Goal: Contribute content: Contribute content

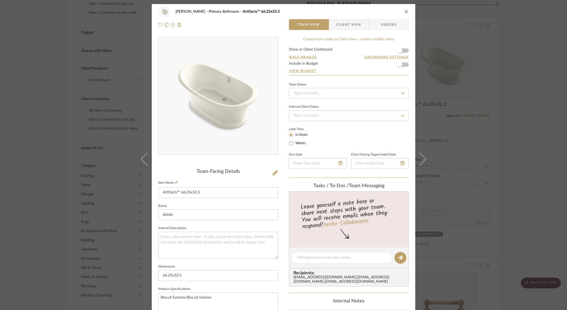
click at [505, 61] on div "[PERSON_NAME] Primary Bathroom Artifacts™ 66.25x32.5 Team View Client View Orde…" at bounding box center [283, 155] width 567 height 310
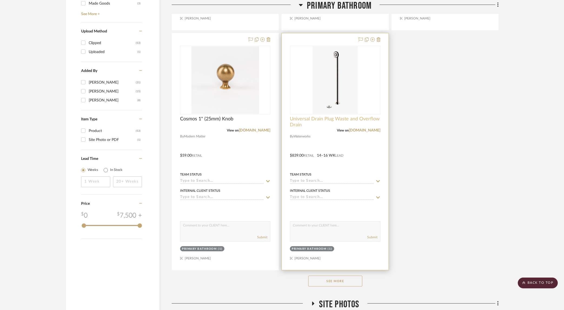
scroll to position [707, 0]
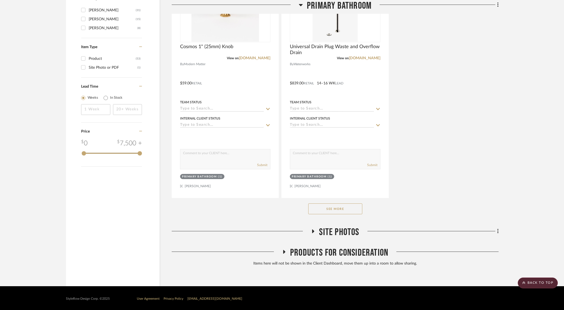
click at [330, 206] on button "See More" at bounding box center [335, 208] width 54 height 11
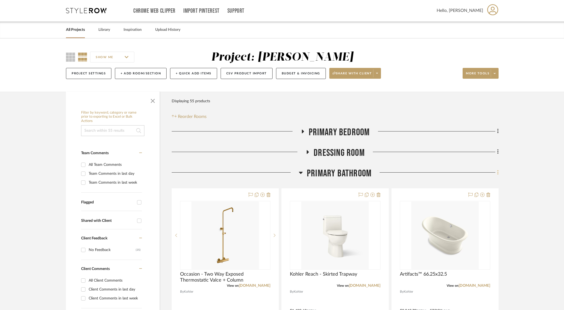
scroll to position [1, 0]
click at [497, 174] on icon at bounding box center [497, 171] width 1 height 5
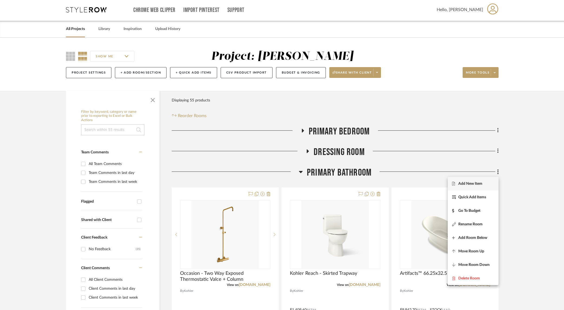
scroll to position [2, 0]
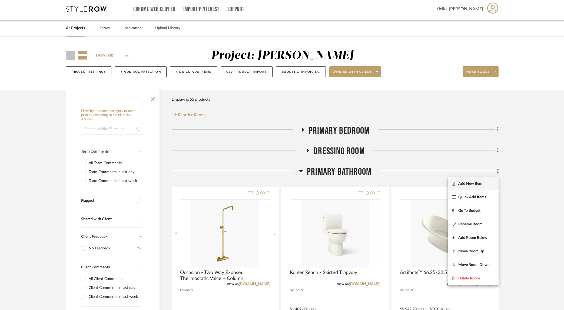
click at [470, 185] on button "Add New Item" at bounding box center [472, 184] width 51 height 14
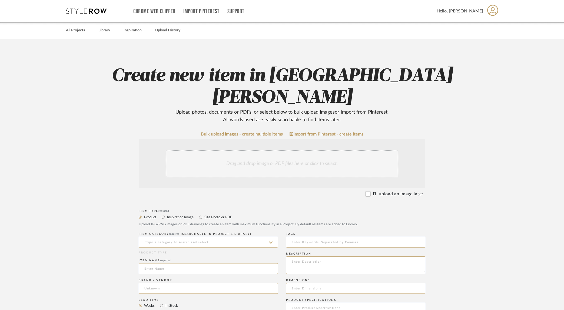
scroll to position [0, 0]
click at [269, 150] on div "Drag and drop image or PDF files here or click to select." at bounding box center [282, 163] width 232 height 27
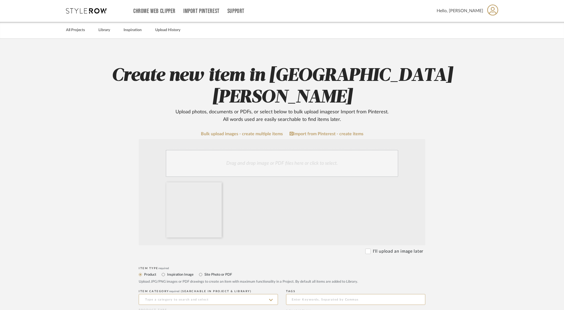
scroll to position [119, 0]
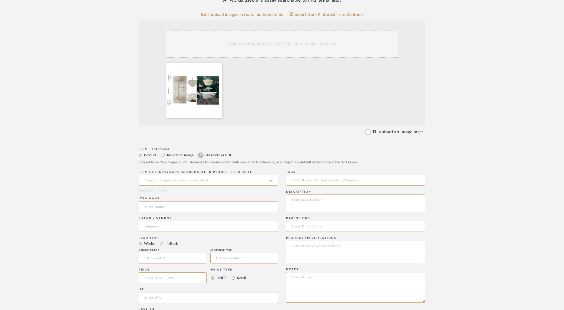
click at [200, 152] on input "Site Photo or PDF" at bounding box center [200, 155] width 6 height 6
radio input "true"
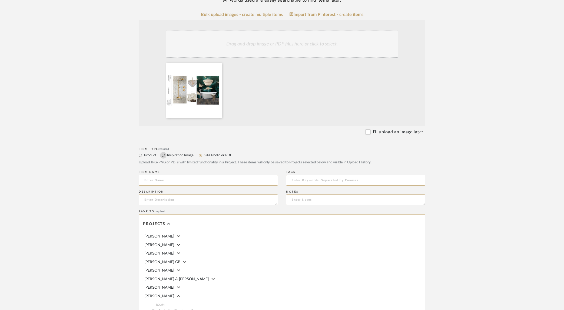
click at [165, 152] on input "Inspiration Image" at bounding box center [163, 155] width 6 height 6
radio input "true"
click at [171, 175] on input at bounding box center [208, 180] width 139 height 11
type input "Design Visuals"
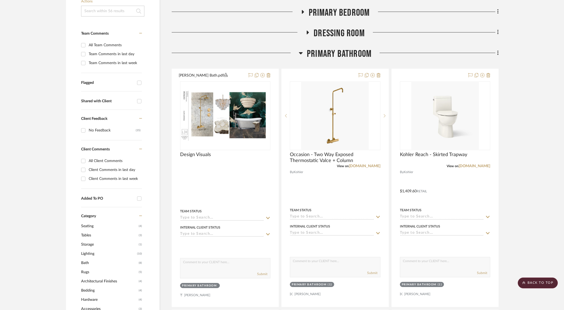
scroll to position [49, 0]
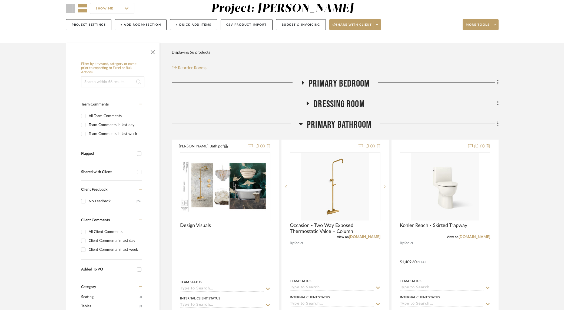
click at [498, 123] on icon at bounding box center [497, 123] width 1 height 5
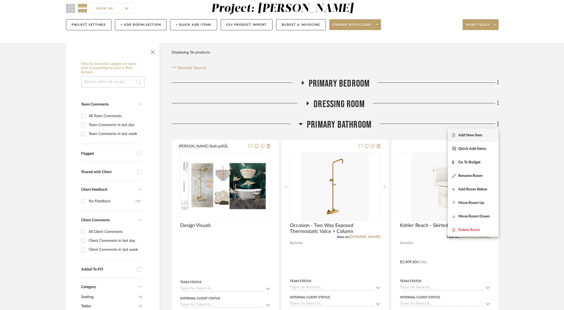
click at [464, 136] on span "Add New Item" at bounding box center [470, 135] width 24 height 5
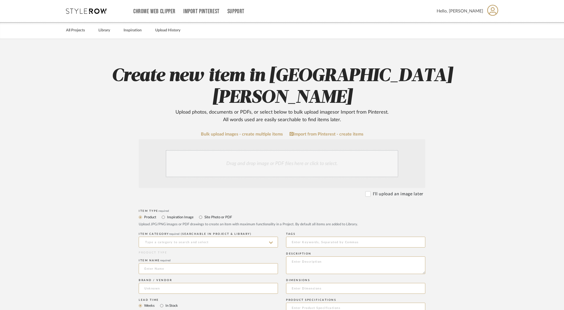
click at [295, 150] on div "Drag and drop image or PDF files here or click to select." at bounding box center [282, 163] width 232 height 27
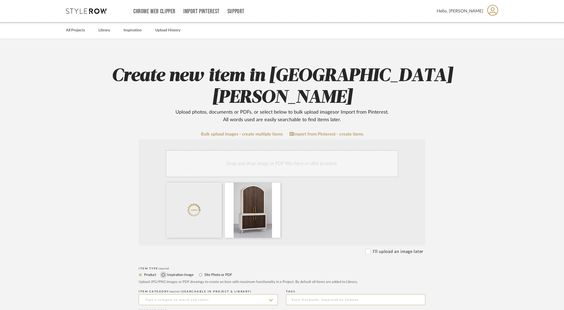
click at [165, 271] on input "Inspiration Image" at bounding box center [163, 274] width 6 height 6
radio input "true"
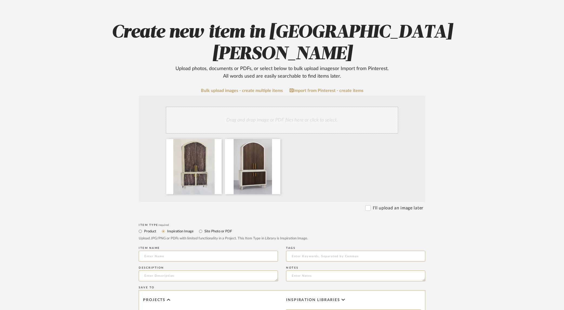
scroll to position [55, 0]
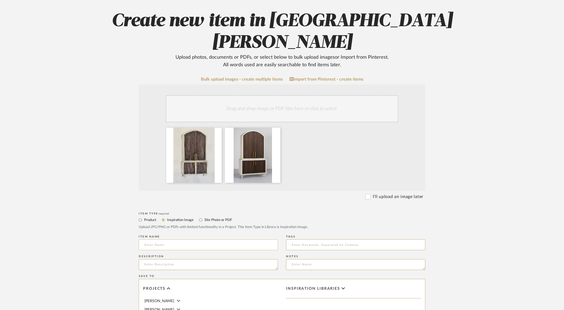
click at [188, 239] on input at bounding box center [208, 244] width 139 height 11
type input "Conceptual Design for Freestanding Cabinet"
click at [299, 259] on textarea at bounding box center [355, 264] width 139 height 11
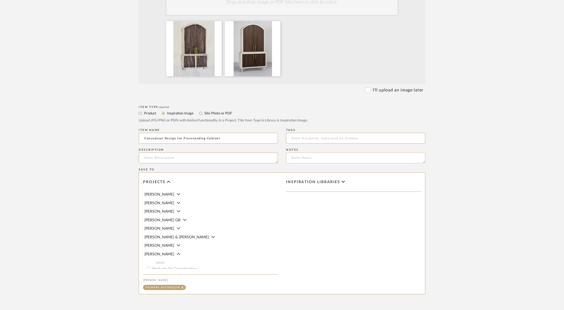
scroll to position [190, 0]
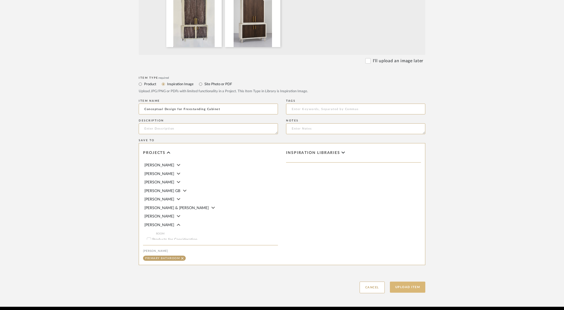
click at [412, 281] on button "Upload Item" at bounding box center [408, 286] width 36 height 11
